Goal: Transaction & Acquisition: Subscribe to service/newsletter

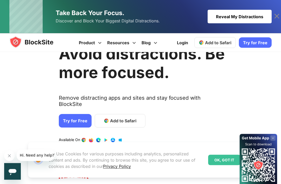
scroll to position [26, 0]
click at [79, 117] on link "Try for Free" at bounding box center [75, 121] width 33 height 14
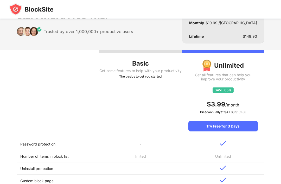
scroll to position [25, 0]
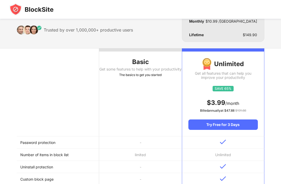
click at [153, 99] on th "Basic Get some features to help with your productivity The basics to get you st…" at bounding box center [140, 92] width 83 height 88
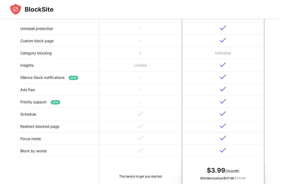
scroll to position [165, 0]
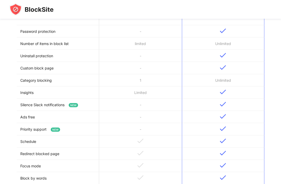
click at [151, 91] on td "Limited" at bounding box center [140, 92] width 83 height 12
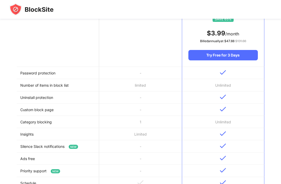
scroll to position [0, 0]
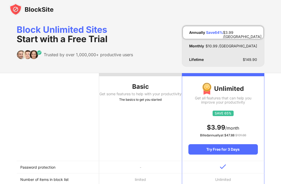
click at [162, 89] on div "Basic" at bounding box center [140, 87] width 83 height 8
click at [170, 78] on th "Basic Get some features to help with your productivity The basics to get you st…" at bounding box center [140, 117] width 83 height 88
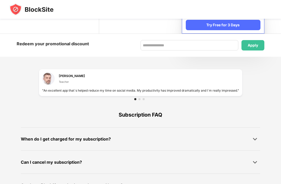
click at [256, 47] on div "Apply" at bounding box center [253, 45] width 10 height 4
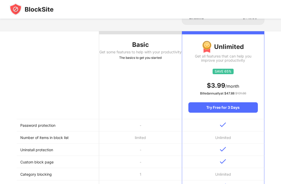
scroll to position [33, 0]
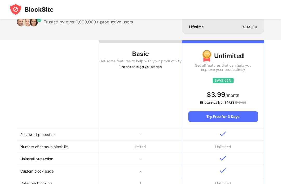
click at [226, 113] on div "Try Free for 3 Days" at bounding box center [224, 116] width 70 height 10
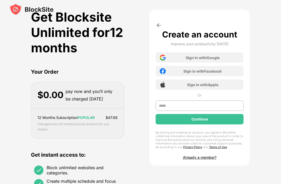
scroll to position [0, 0]
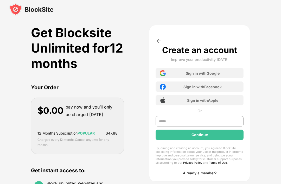
click at [220, 72] on div "Sign in with Google" at bounding box center [200, 73] width 88 height 10
